Goal: Task Accomplishment & Management: Manage account settings

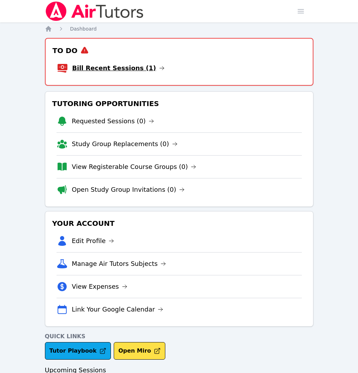
click at [117, 70] on link "Bill Recent Sessions (1)" at bounding box center [118, 68] width 92 height 10
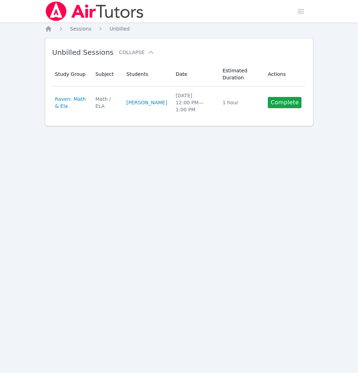
click at [280, 105] on link "Complete" at bounding box center [285, 102] width 34 height 11
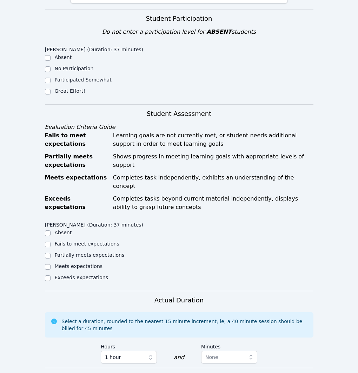
scroll to position [153, 0]
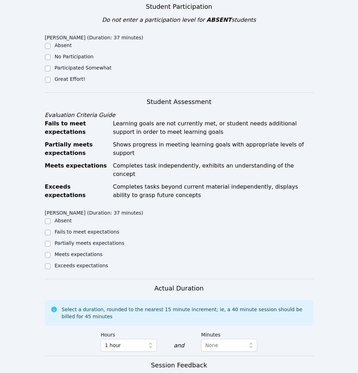
click at [73, 79] on label "Great Effort!" at bounding box center [70, 79] width 31 height 6
click at [51, 79] on input "Great Effort!" at bounding box center [48, 80] width 6 height 6
checkbox input "true"
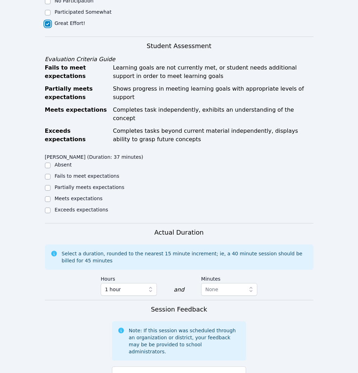
scroll to position [284, 0]
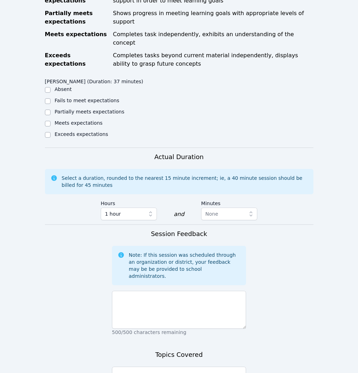
click at [88, 120] on label "Meets expectations" at bounding box center [79, 123] width 48 height 6
click at [51, 121] on input "Meets expectations" at bounding box center [48, 124] width 6 height 6
checkbox input "true"
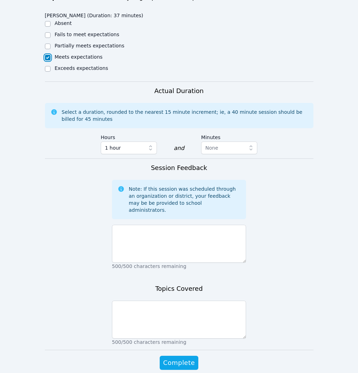
scroll to position [351, 0]
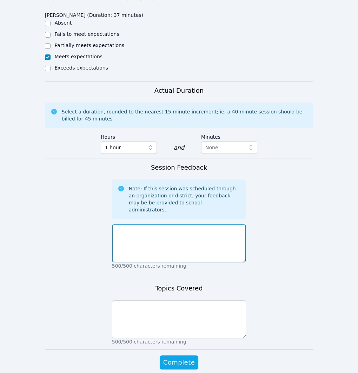
click at [227, 224] on textarea at bounding box center [179, 243] width 135 height 38
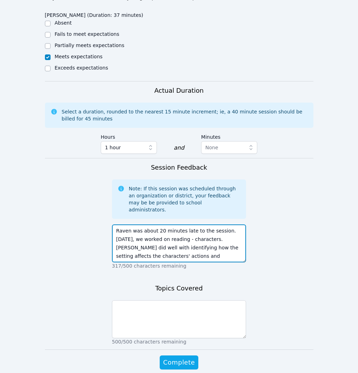
type textarea "Raven was about 20 minutes late to the session. Today, we worked on reading - c…"
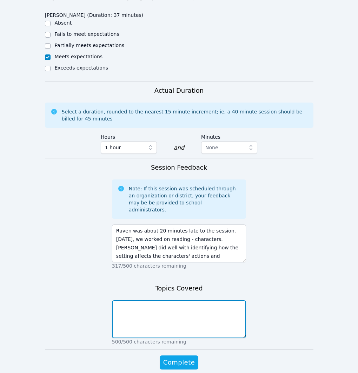
click at [218, 300] on textarea at bounding box center [179, 319] width 135 height 38
type textarea "Reading - characters"
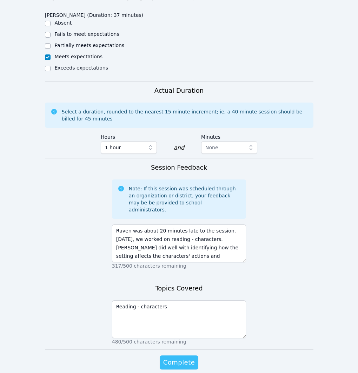
click at [188, 358] on span "Complete" at bounding box center [179, 363] width 32 height 10
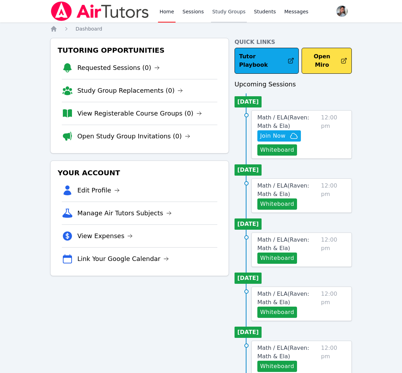
click at [219, 11] on link "Study Groups" at bounding box center [229, 11] width 36 height 22
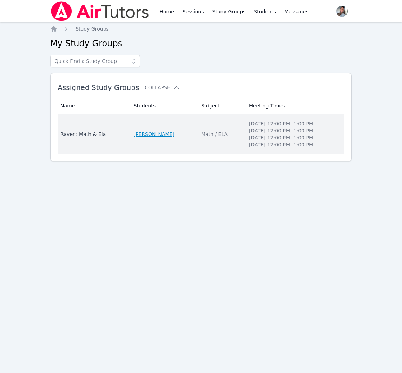
click at [163, 131] on link "[PERSON_NAME]" at bounding box center [154, 134] width 41 height 7
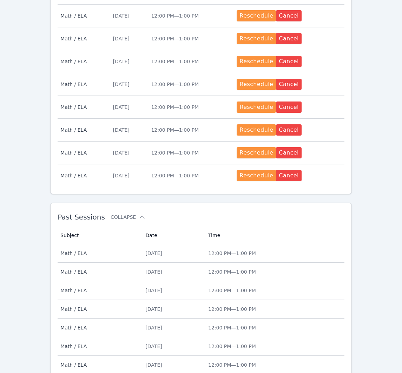
scroll to position [381, 0]
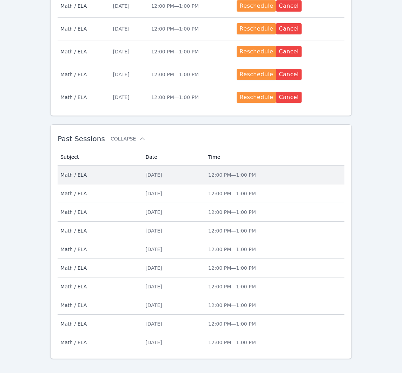
click at [186, 171] on div "Wed Aug 20" at bounding box center [172, 174] width 54 height 7
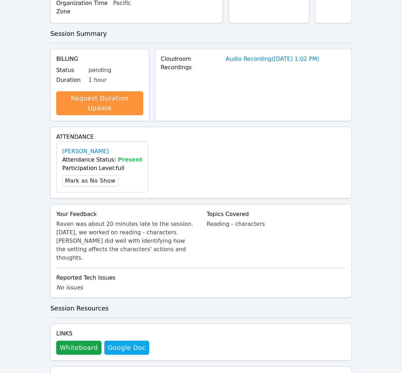
scroll to position [116, 0]
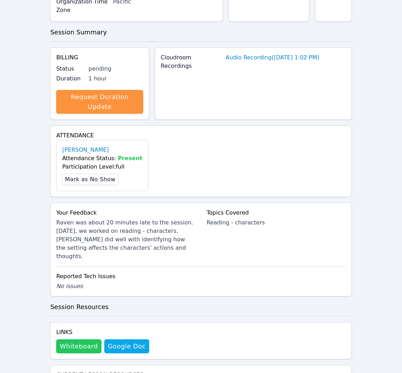
click at [80, 339] on button "Whiteboard" at bounding box center [78, 346] width 45 height 14
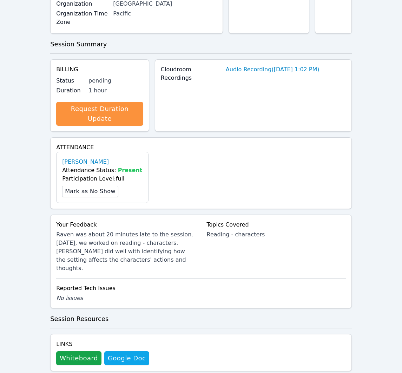
scroll to position [0, 0]
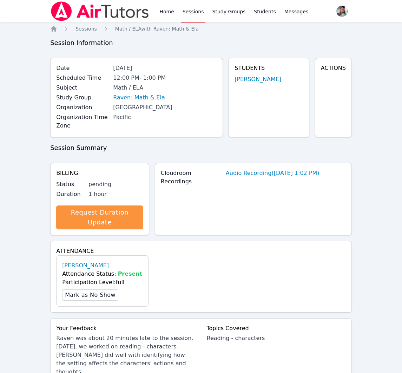
click at [183, 14] on link "Sessions" at bounding box center [193, 11] width 24 height 22
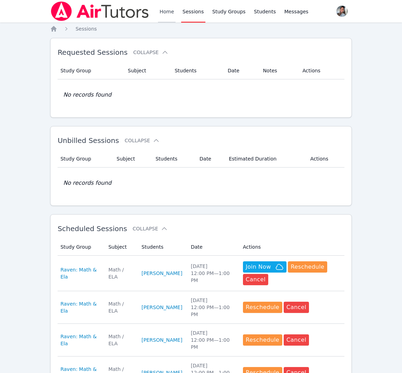
click at [167, 11] on link "Home" at bounding box center [166, 11] width 17 height 22
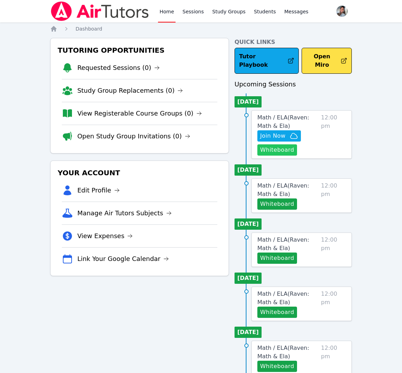
click at [275, 146] on button "Whiteboard" at bounding box center [277, 149] width 40 height 11
click at [272, 132] on span "Join Now" at bounding box center [272, 136] width 25 height 8
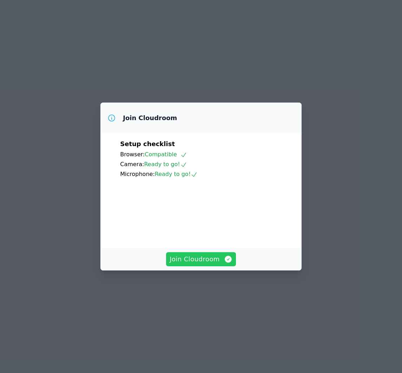
click at [212, 264] on span "Join Cloudroom" at bounding box center [201, 259] width 63 height 10
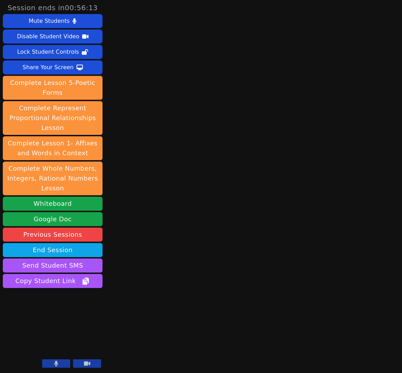
click at [54, 364] on button at bounding box center [56, 363] width 28 height 8
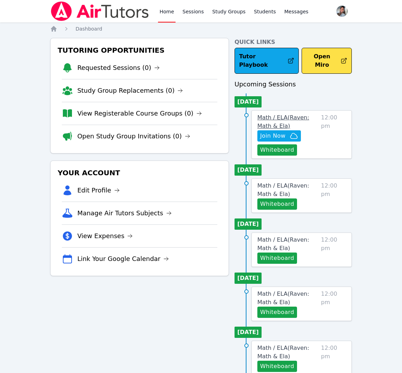
click at [309, 114] on span "Math / ELA ( Raven: Math & Ela )" at bounding box center [283, 121] width 52 height 15
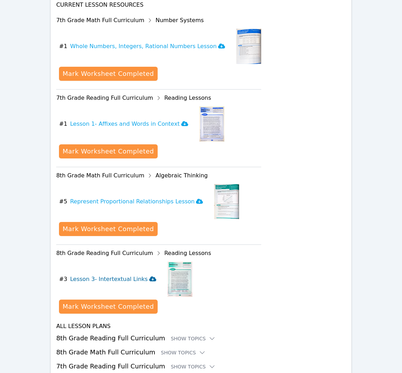
scroll to position [288, 0]
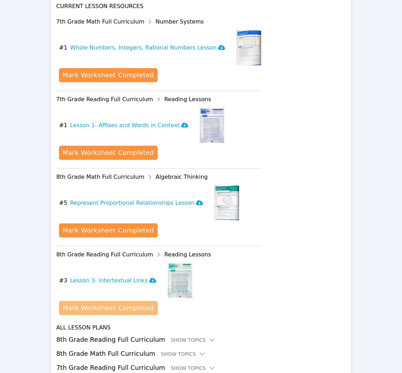
click at [134, 307] on div "Mark Worksheet Completed" at bounding box center [108, 308] width 91 height 10
click at [120, 312] on div "Mark Worksheet Completed" at bounding box center [108, 308] width 91 height 10
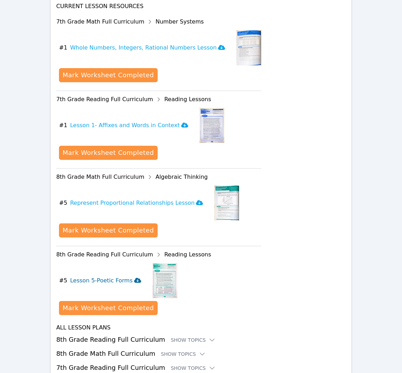
click at [113, 282] on h3 "Lesson 5-Poetic Forms" at bounding box center [105, 280] width 71 height 8
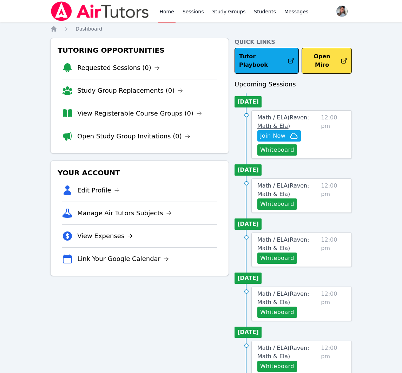
click at [288, 114] on span "Math / ELA ( Raven: Math & Ela )" at bounding box center [283, 121] width 52 height 15
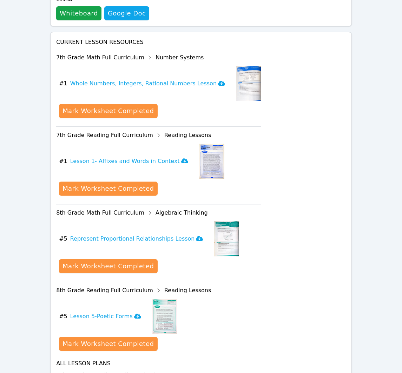
scroll to position [253, 0]
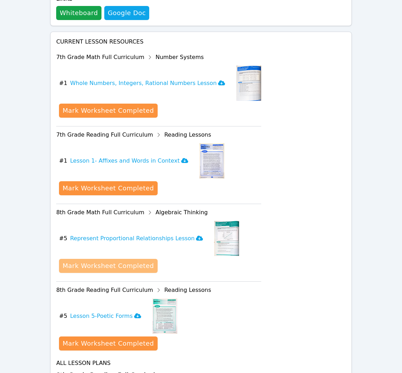
click at [119, 265] on div "Mark Worksheet Completed" at bounding box center [108, 266] width 91 height 10
